Goal: Information Seeking & Learning: Learn about a topic

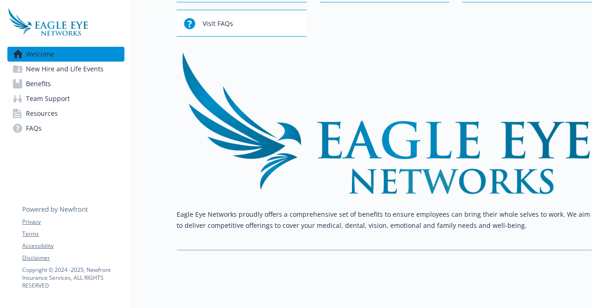
scroll to position [82, 7]
click at [36, 81] on span "Benefits" at bounding box center [38, 83] width 25 height 15
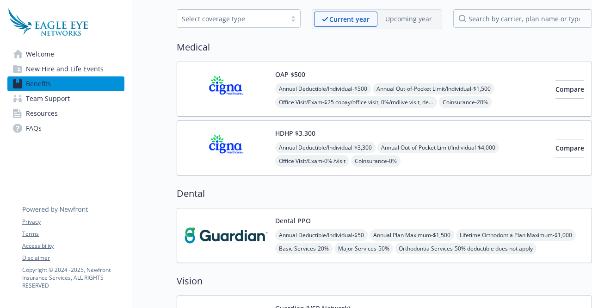
scroll to position [40, 7]
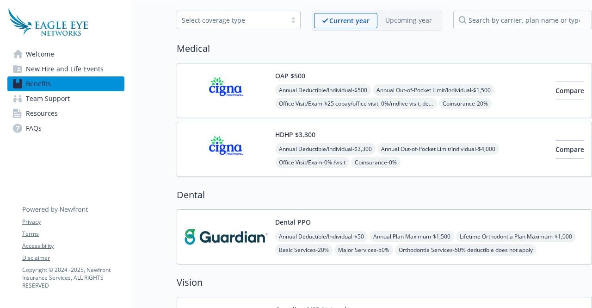
click at [283, 74] on button "OAP $500" at bounding box center [290, 76] width 30 height 10
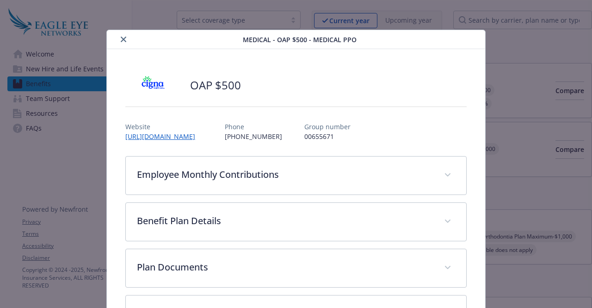
scroll to position [28, 0]
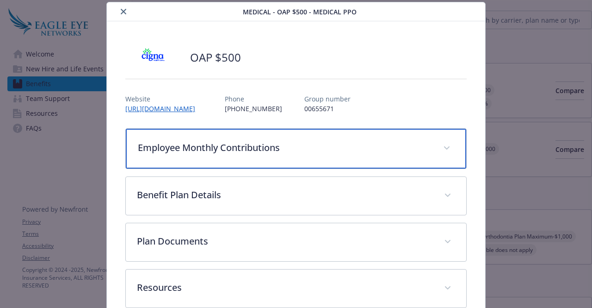
click at [315, 145] on p "Employee Monthly Contributions" at bounding box center [285, 148] width 294 height 14
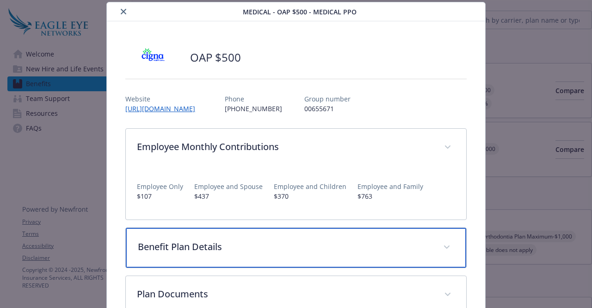
click at [222, 237] on div "Benefit Plan Details" at bounding box center [296, 248] width 340 height 40
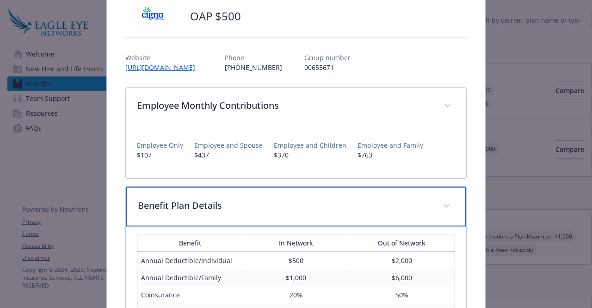
scroll to position [0, 0]
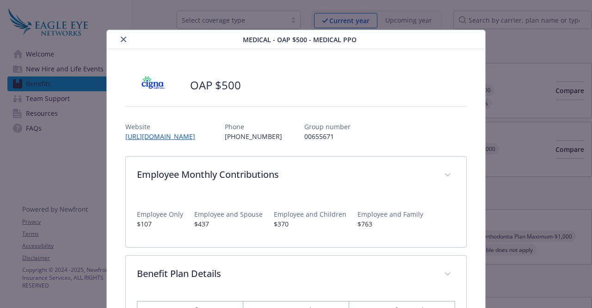
click at [119, 35] on button "close" at bounding box center [123, 39] width 11 height 11
